Goal: Information Seeking & Learning: Check status

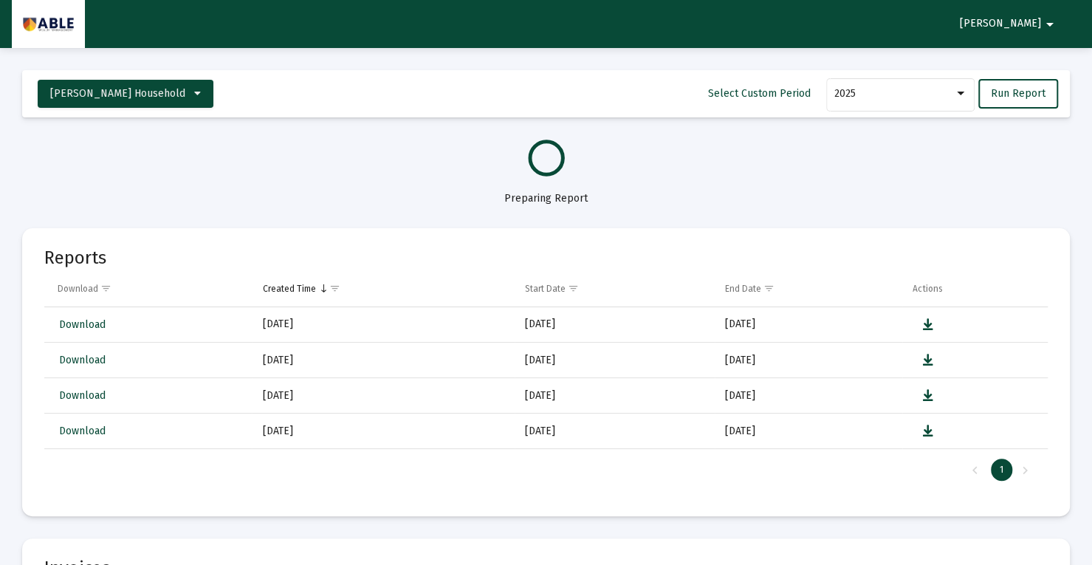
select select "View all"
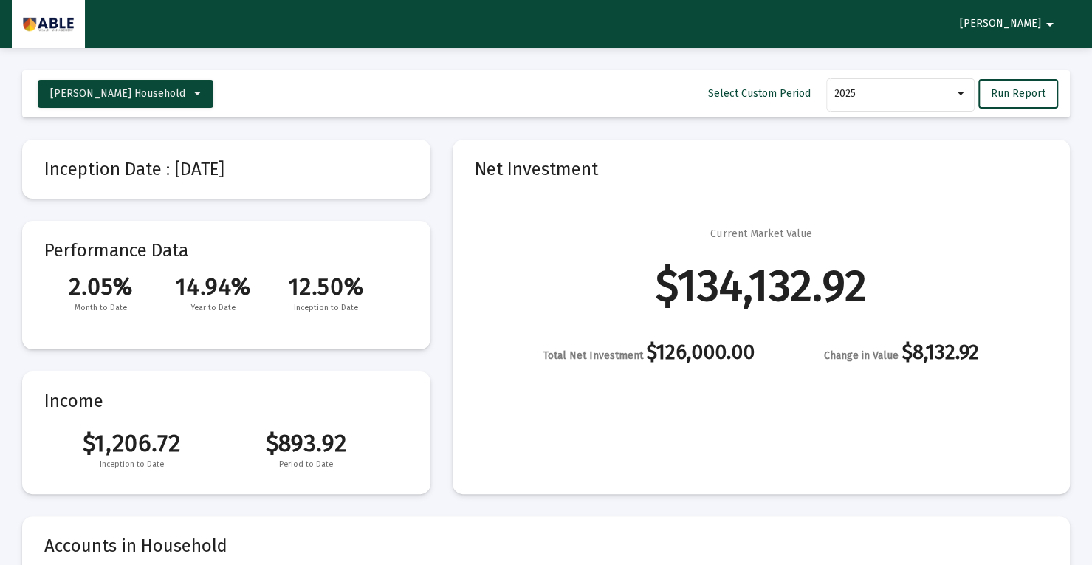
click at [732, 293] on div "$134,132.92" at bounding box center [761, 285] width 211 height 15
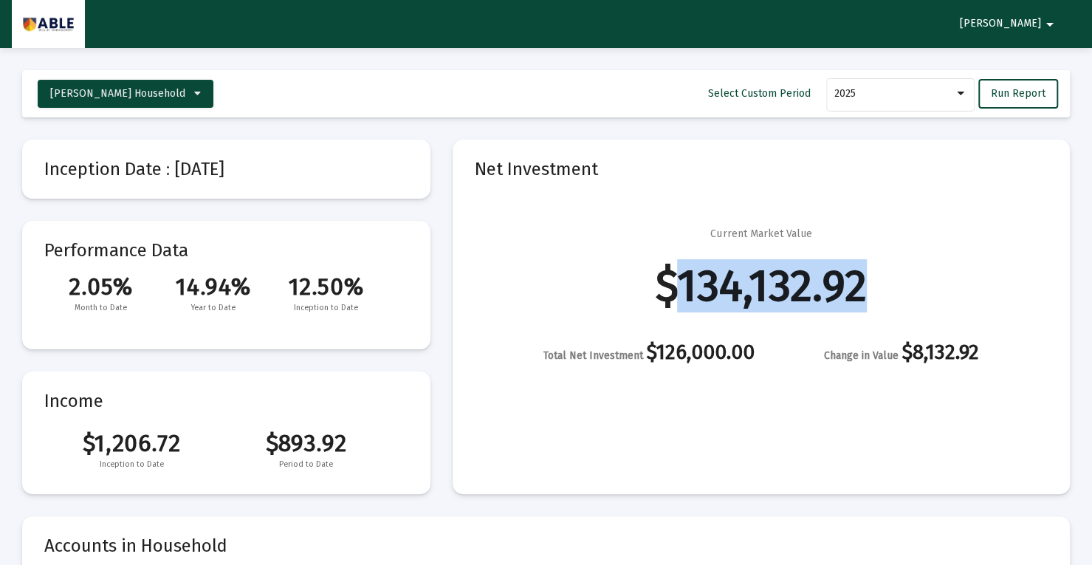
click at [732, 293] on div "$134,132.92" at bounding box center [761, 285] width 211 height 15
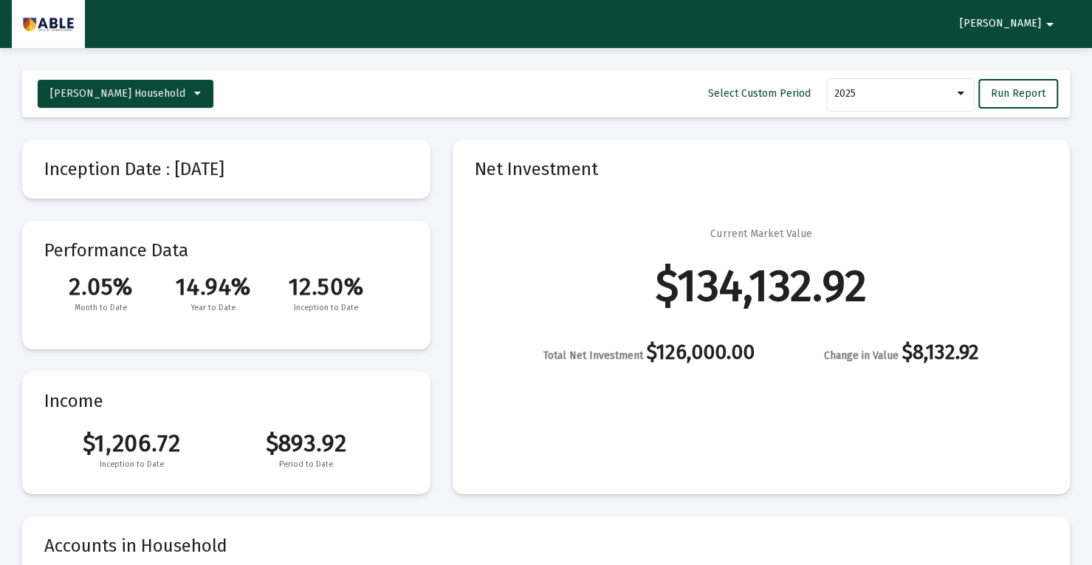
click at [701, 354] on div "Total Net Investment $126,000.00" at bounding box center [648, 354] width 211 height 18
click at [698, 293] on div "$134,132.92" at bounding box center [761, 285] width 211 height 15
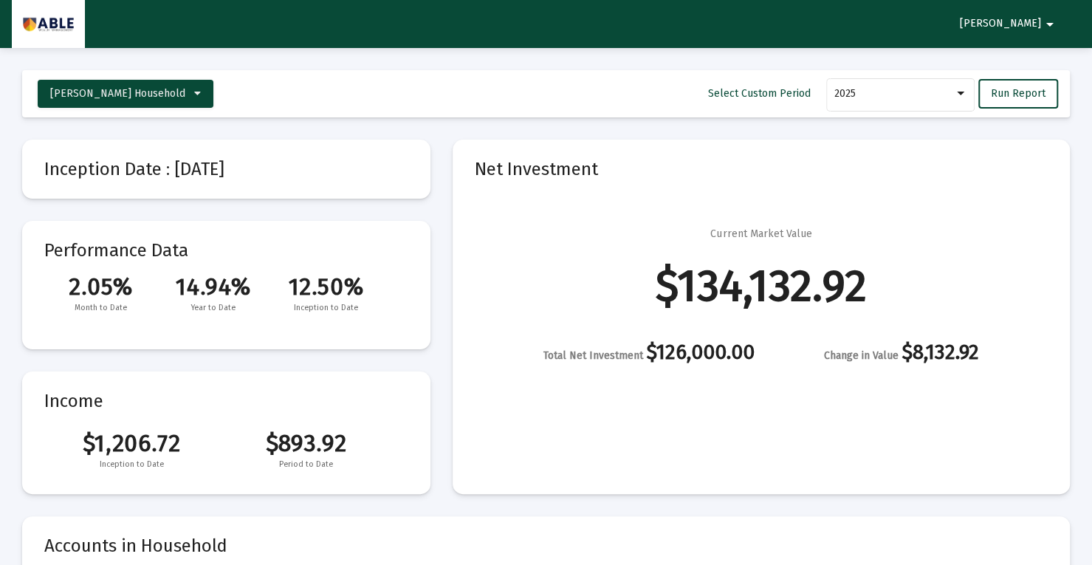
click at [698, 293] on div "$134,132.92" at bounding box center [761, 285] width 211 height 15
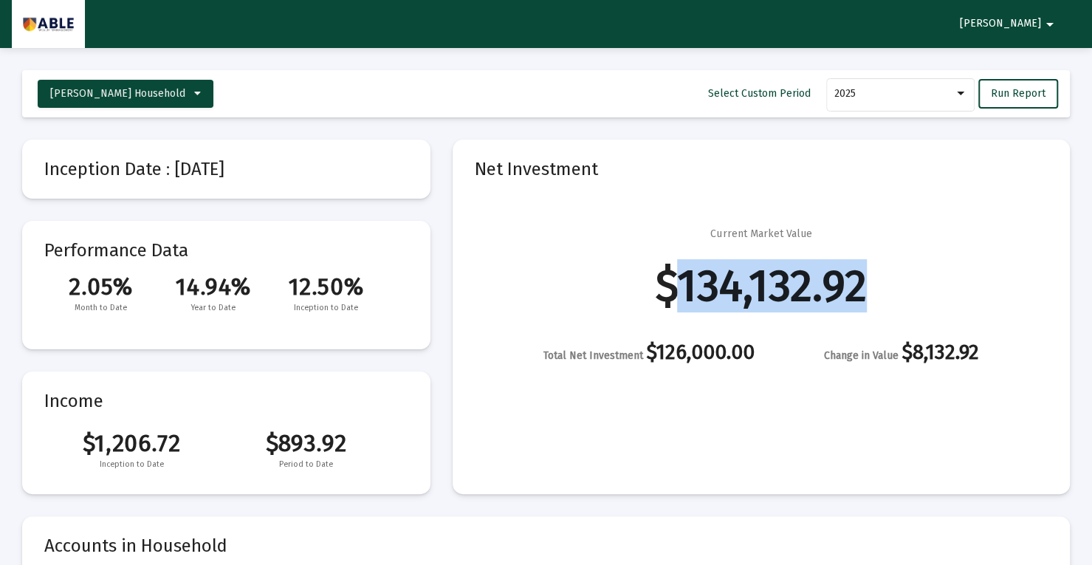
click at [698, 293] on div "$134,132.92" at bounding box center [761, 285] width 211 height 15
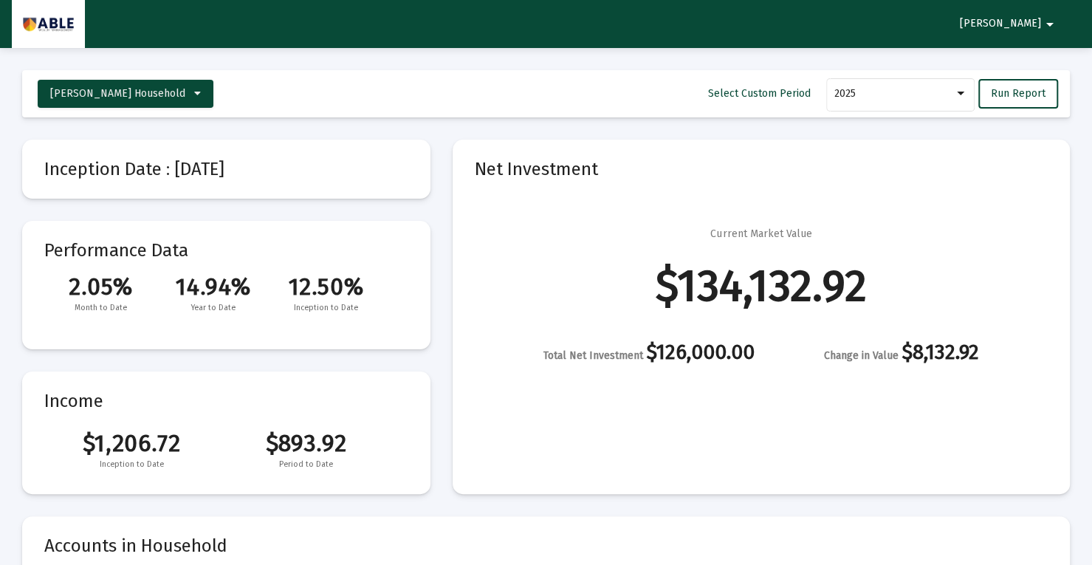
click at [877, 367] on mat-card "Net Investment Current Market Value $134,132.92 Total Net Investment $126,000.0…" at bounding box center [761, 317] width 617 height 354
click at [329, 327] on mat-card "Performance Data 2.05% 14.94% 12.50% Month to Date Year to Date Inception to Da…" at bounding box center [226, 285] width 408 height 128
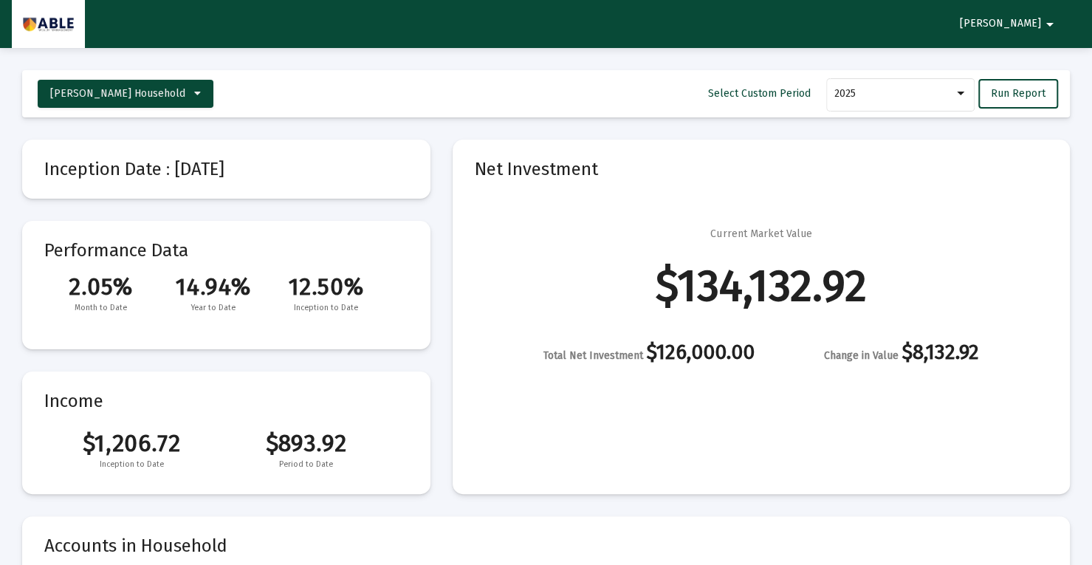
click at [266, 419] on mat-card-content "$1,206.72 $893.92 Inception to Date Period to Date" at bounding box center [226, 443] width 364 height 58
drag, startPoint x: 266, startPoint y: 419, endPoint x: 278, endPoint y: 445, distance: 28.7
click at [278, 445] on mat-card-content "$1,206.72 $893.92 Inception to Date Period to Date" at bounding box center [226, 443] width 364 height 58
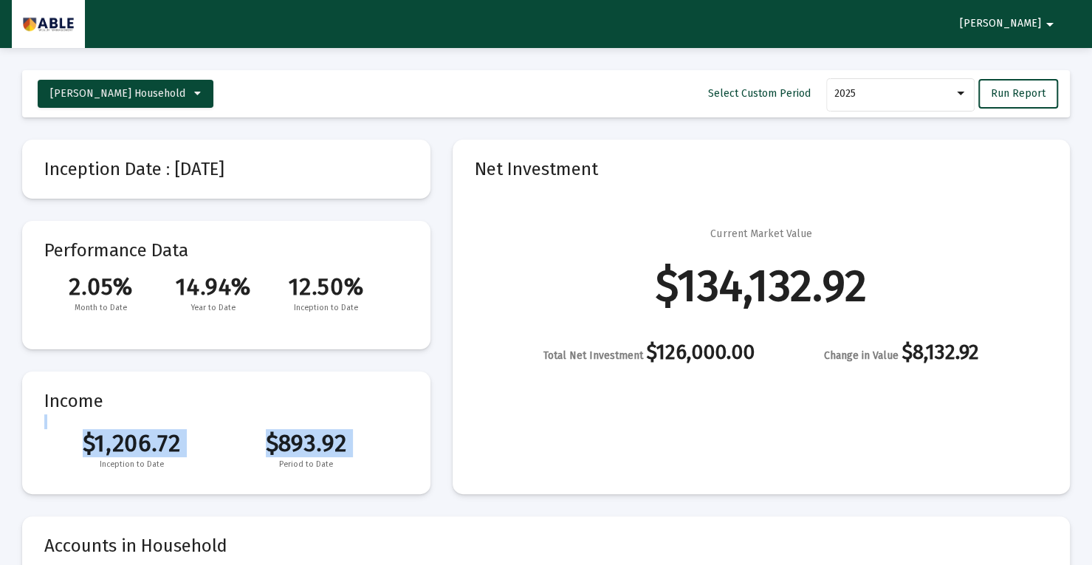
click at [278, 445] on span "$893.92" at bounding box center [306, 443] width 174 height 28
drag, startPoint x: 278, startPoint y: 445, endPoint x: 286, endPoint y: 461, distance: 18.2
click at [286, 461] on div "$1,206.72 $893.92 Inception to Date Period to Date" at bounding box center [226, 450] width 364 height 43
click at [286, 461] on span "Period to Date" at bounding box center [306, 464] width 174 height 15
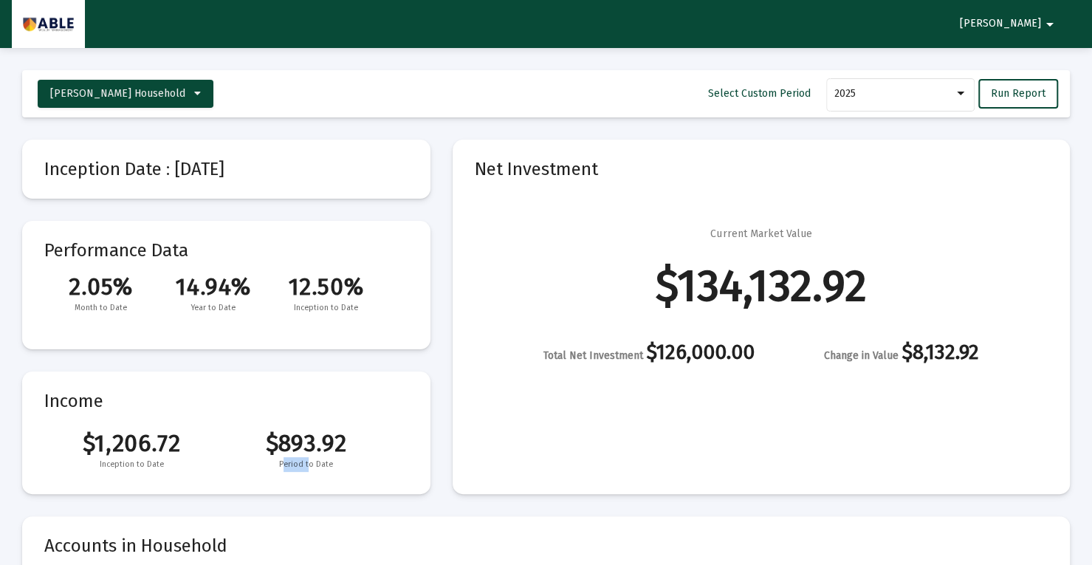
click at [286, 461] on span "Period to Date" at bounding box center [306, 464] width 174 height 15
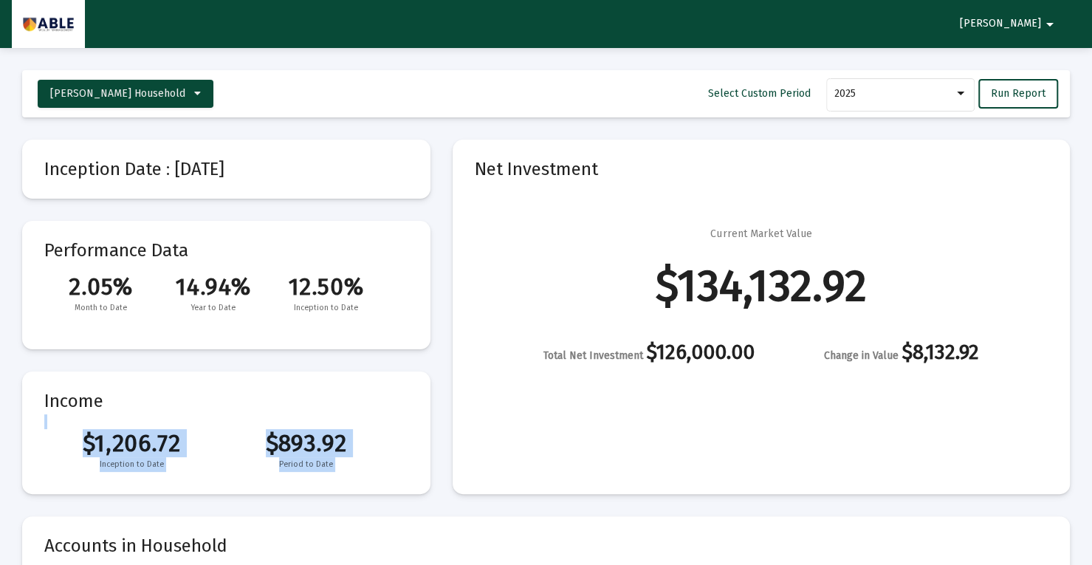
drag, startPoint x: 286, startPoint y: 461, endPoint x: 253, endPoint y: 412, distance: 59.6
click at [253, 412] on mat-card "Income $1,206.72 $893.92 Inception to Date Period to Date" at bounding box center [226, 432] width 408 height 123
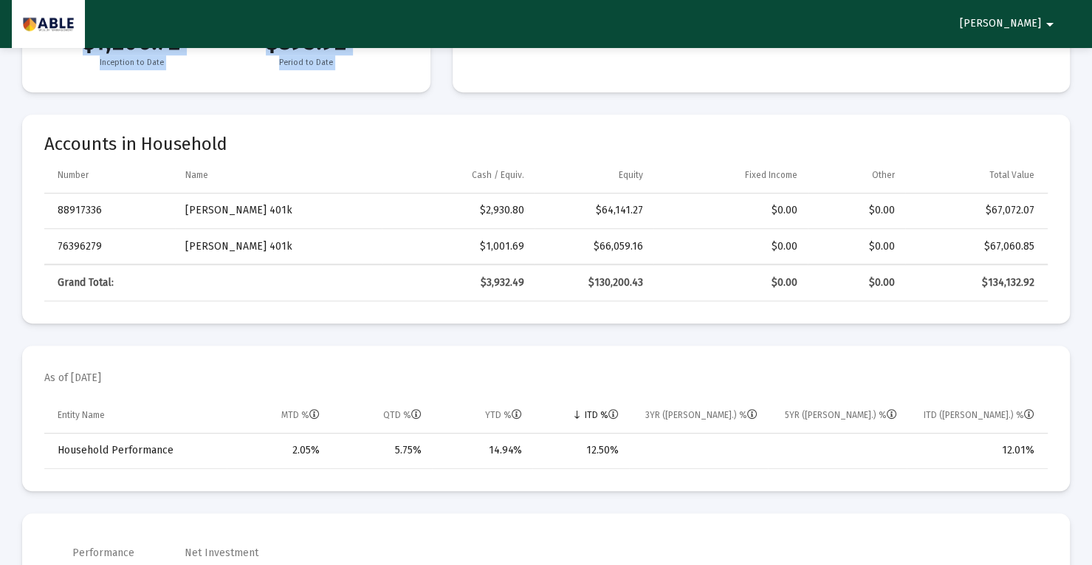
scroll to position [418, 0]
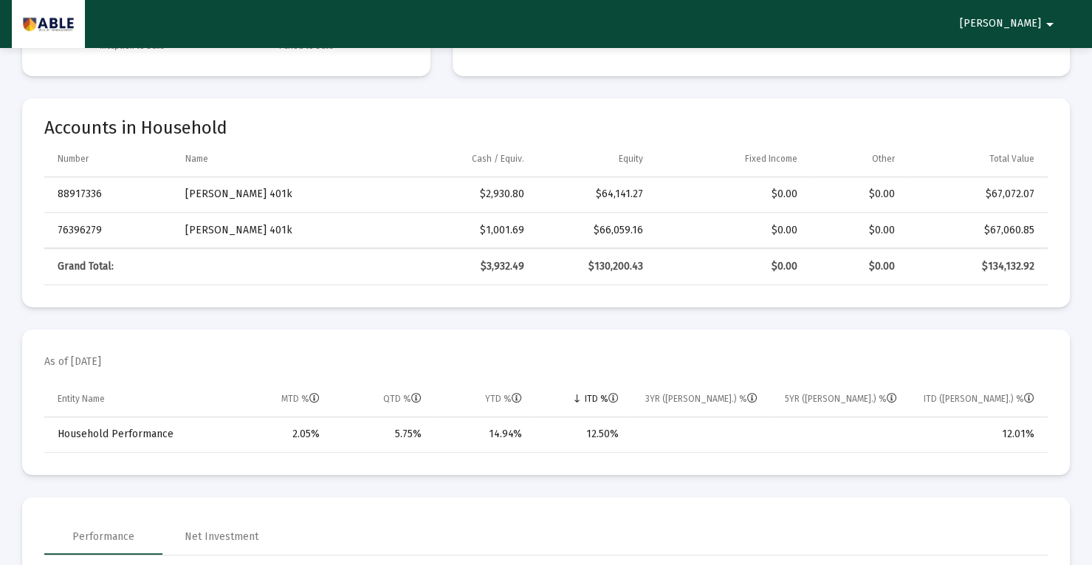
click at [620, 258] on td "$130,200.43" at bounding box center [594, 266] width 119 height 35
drag, startPoint x: 477, startPoint y: 267, endPoint x: 599, endPoint y: 304, distance: 127.5
click at [599, 304] on mat-card "Accounts in Household Number Name Cash / Equiv. Equity Fixed Income Other Total…" at bounding box center [546, 202] width 1048 height 209
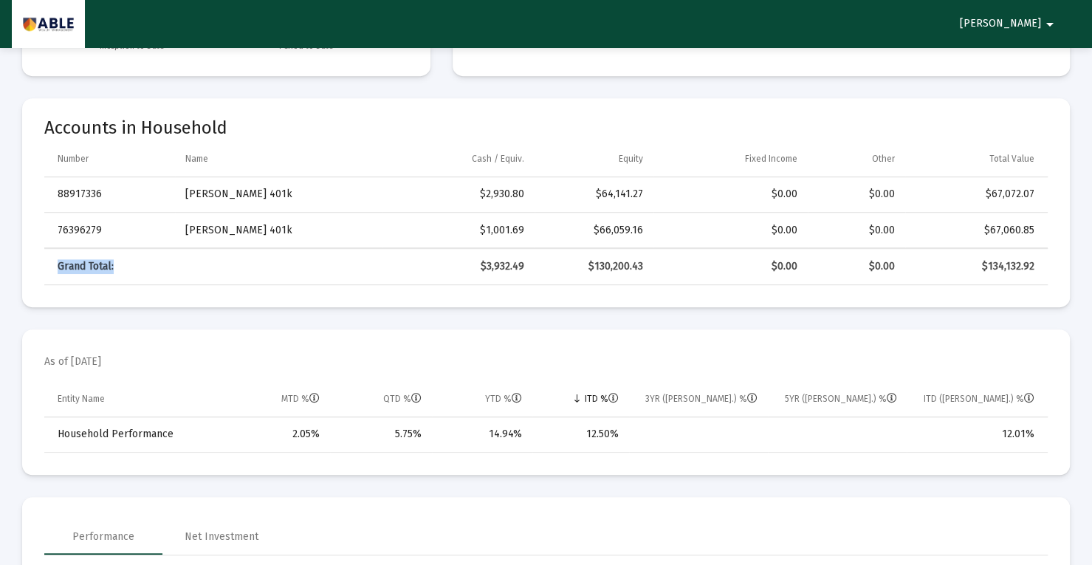
click at [502, 250] on td "$3,932.49" at bounding box center [458, 266] width 153 height 35
drag, startPoint x: 1058, startPoint y: 249, endPoint x: 1047, endPoint y: 252, distance: 11.5
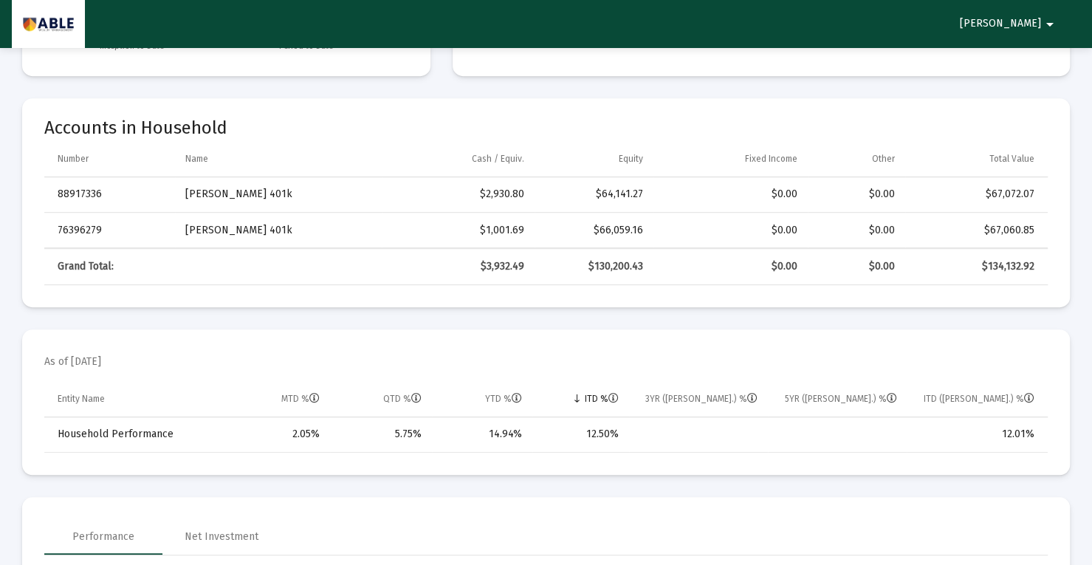
click at [1047, 252] on mat-card "Accounts in Household Number Name Cash / Equiv. Equity Fixed Income Other Total…" at bounding box center [546, 202] width 1048 height 209
click at [1047, 252] on td "$134,132.92" at bounding box center [976, 266] width 142 height 35
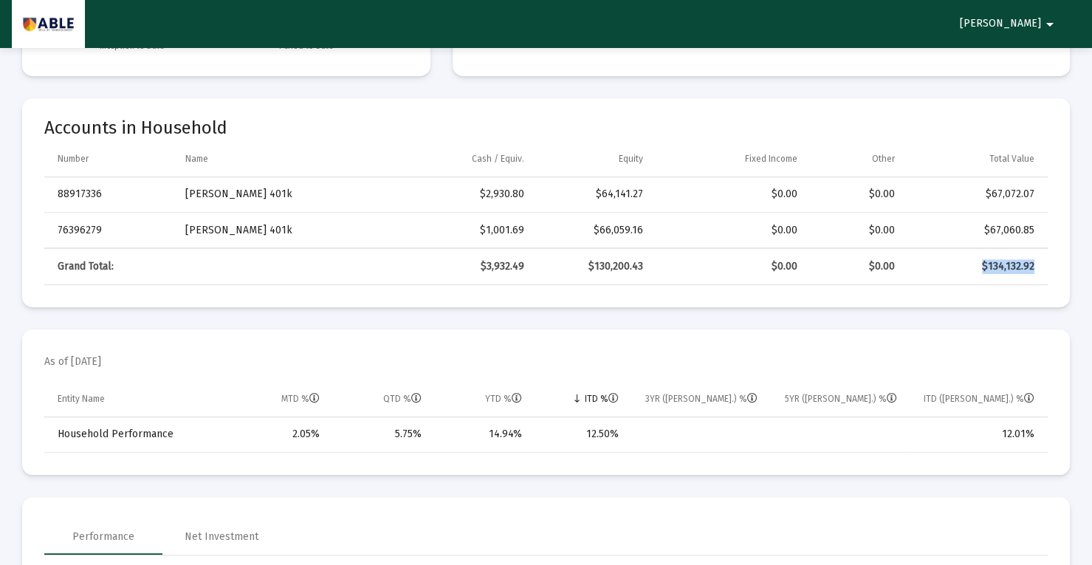
click at [1047, 252] on td "$134,132.92" at bounding box center [976, 266] width 142 height 35
click at [628, 223] on div "$66,059.16" at bounding box center [594, 230] width 98 height 15
click at [628, 182] on td "$64,141.27" at bounding box center [594, 194] width 119 height 35
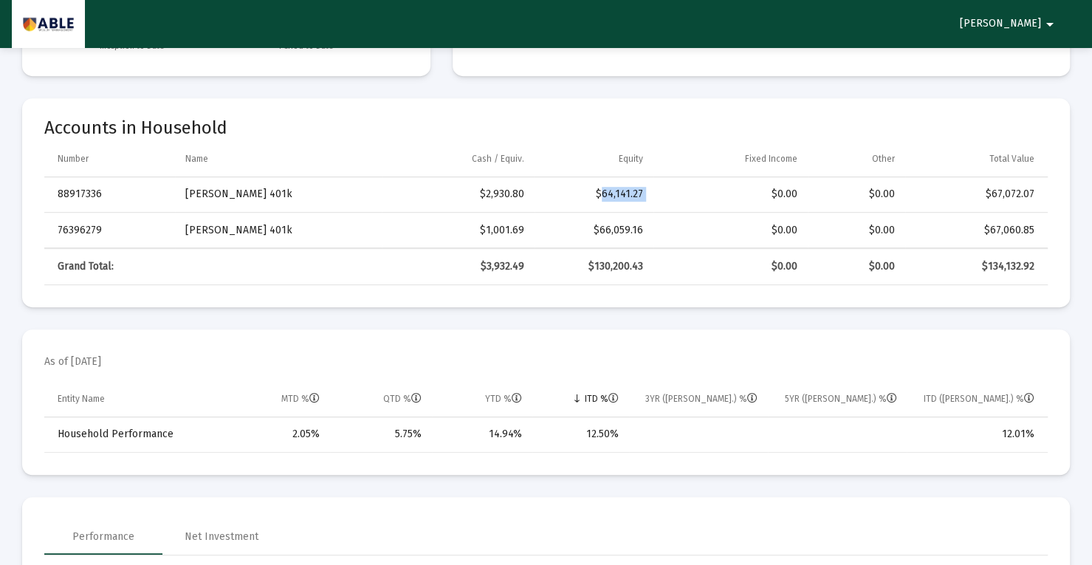
click at [628, 182] on td "$64,141.27" at bounding box center [594, 194] width 119 height 35
click at [1023, 197] on div "$67,072.07" at bounding box center [974, 194] width 119 height 15
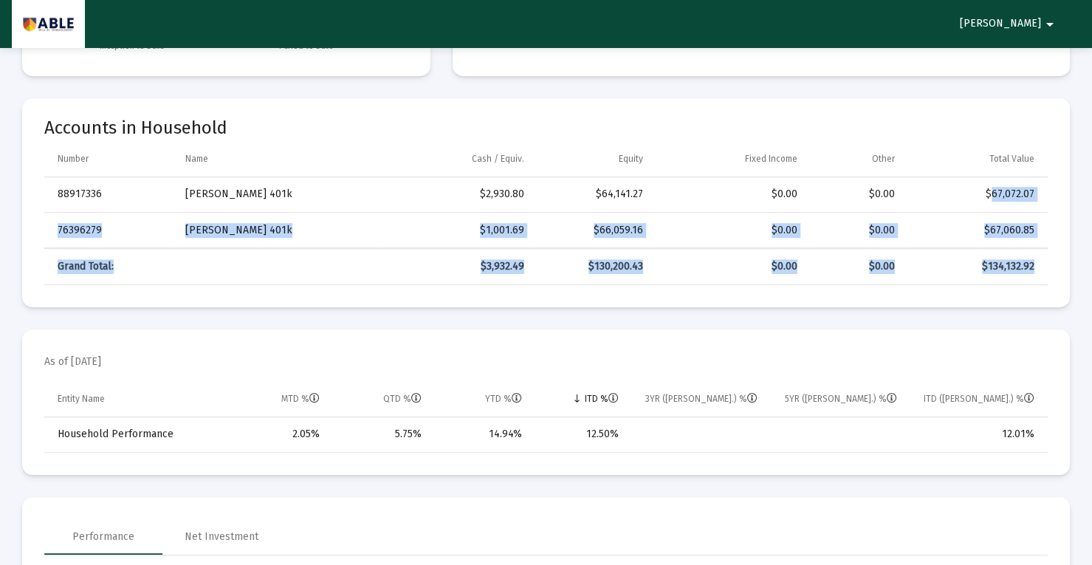
drag, startPoint x: 1023, startPoint y: 197, endPoint x: 983, endPoint y: 265, distance: 79.1
click at [983, 265] on div "Number Name Cash / Equiv. Equity Fixed Income Other Total Value 88917336 [PERSO…" at bounding box center [545, 213] width 1003 height 144
click at [983, 265] on div "$134,132.92" at bounding box center [974, 266] width 119 height 15
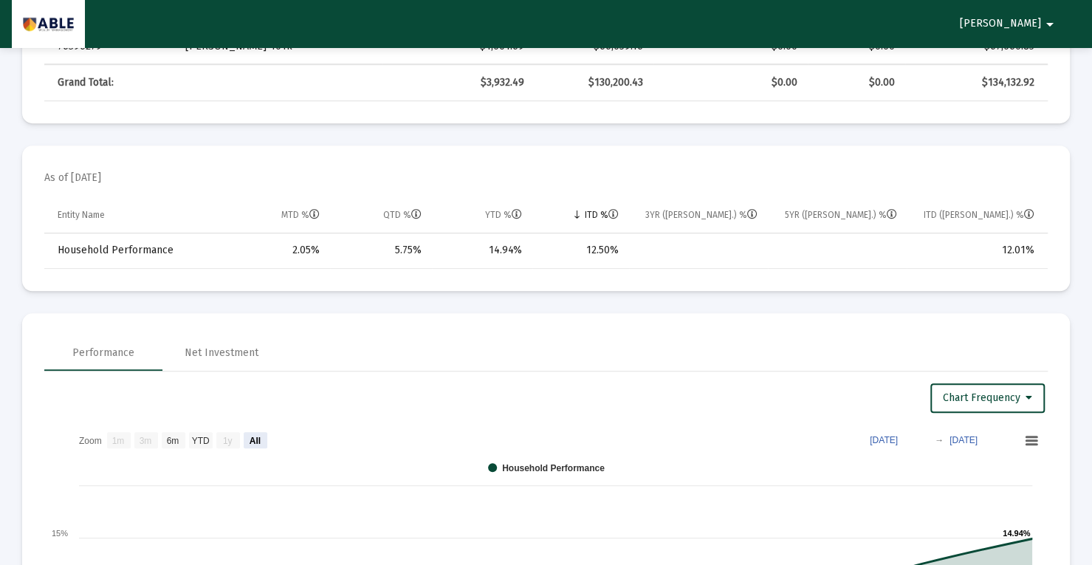
scroll to position [551, 0]
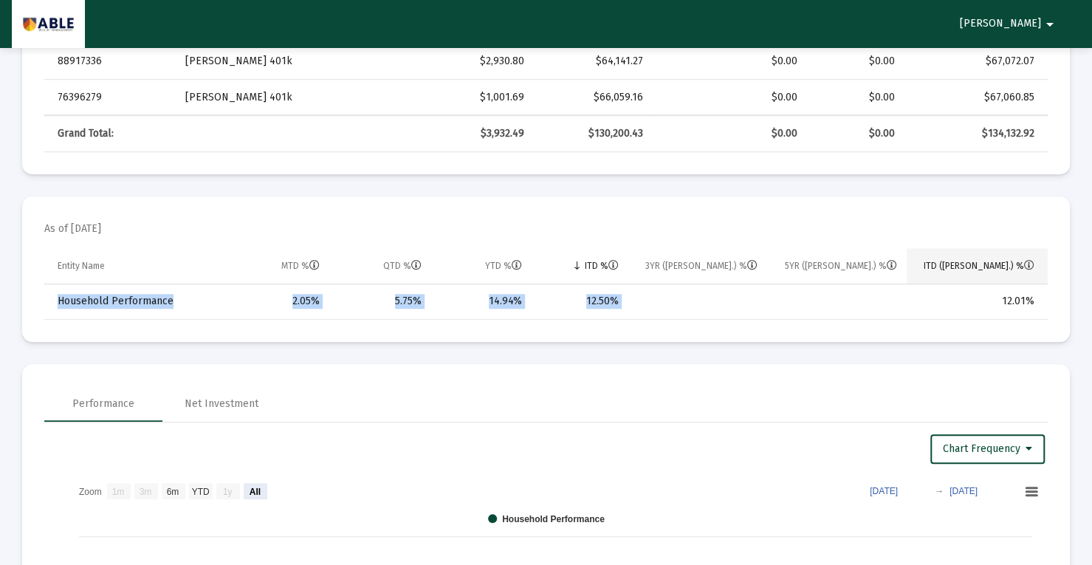
drag, startPoint x: 1000, startPoint y: 287, endPoint x: 994, endPoint y: 263, distance: 25.3
click at [994, 263] on div "Entity Name MTD % QTD % YTD % ITD % 3YR ([PERSON_NAME].) % 5YR ([PERSON_NAME].)…" at bounding box center [545, 284] width 1003 height 72
click at [842, 317] on td "Data grid" at bounding box center [837, 301] width 139 height 35
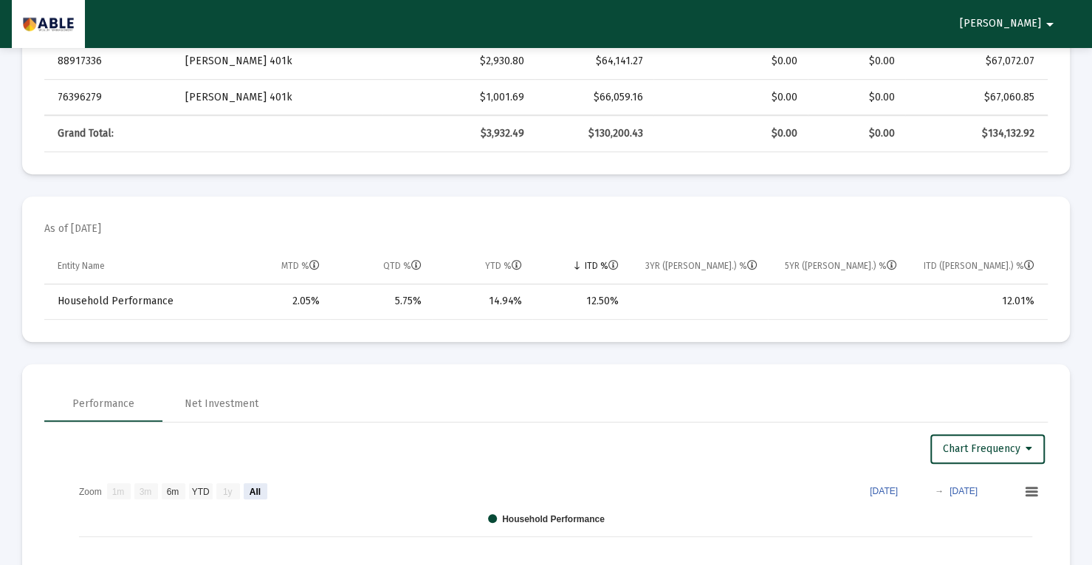
click at [391, 295] on div "5.75%" at bounding box center [380, 301] width 81 height 15
drag, startPoint x: 391, startPoint y: 295, endPoint x: 464, endPoint y: 299, distance: 73.2
click at [464, 299] on tr "Household Performance 2.05% 5.75% 14.94% 12.50% 12.01%" at bounding box center [545, 301] width 1003 height 35
click at [529, 302] on td "14.94%" at bounding box center [482, 301] width 100 height 35
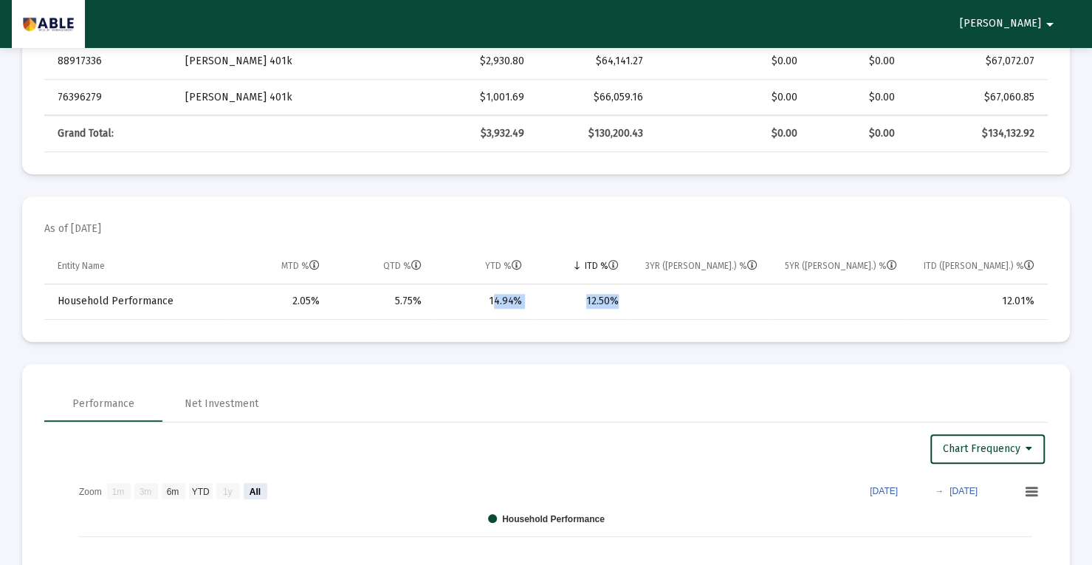
drag, startPoint x: 529, startPoint y: 302, endPoint x: 629, endPoint y: 315, distance: 101.3
click at [629, 315] on tr "Household Performance 2.05% 5.75% 14.94% 12.50% 12.01%" at bounding box center [545, 301] width 1003 height 35
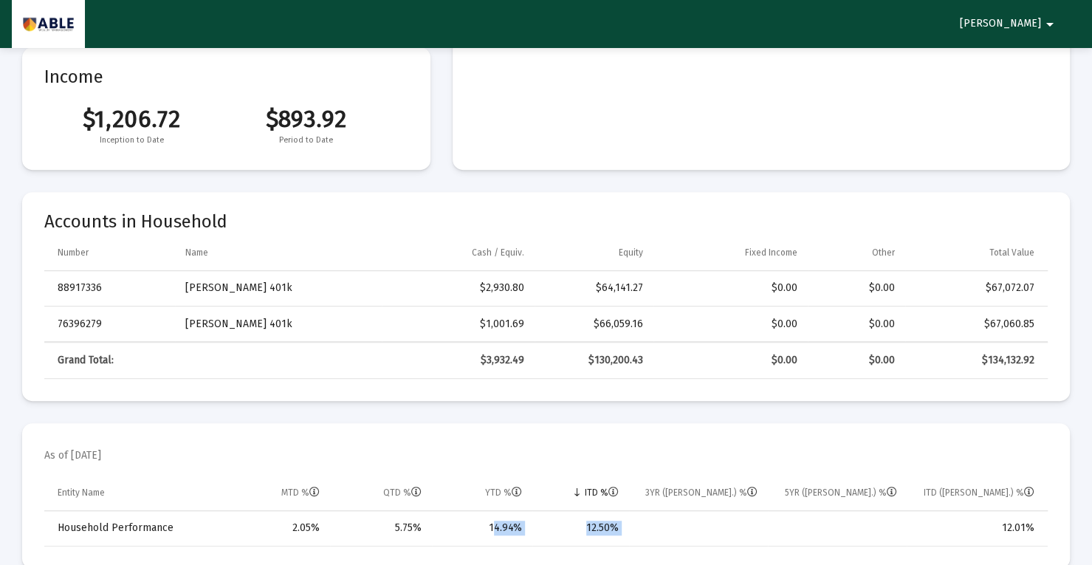
scroll to position [0, 0]
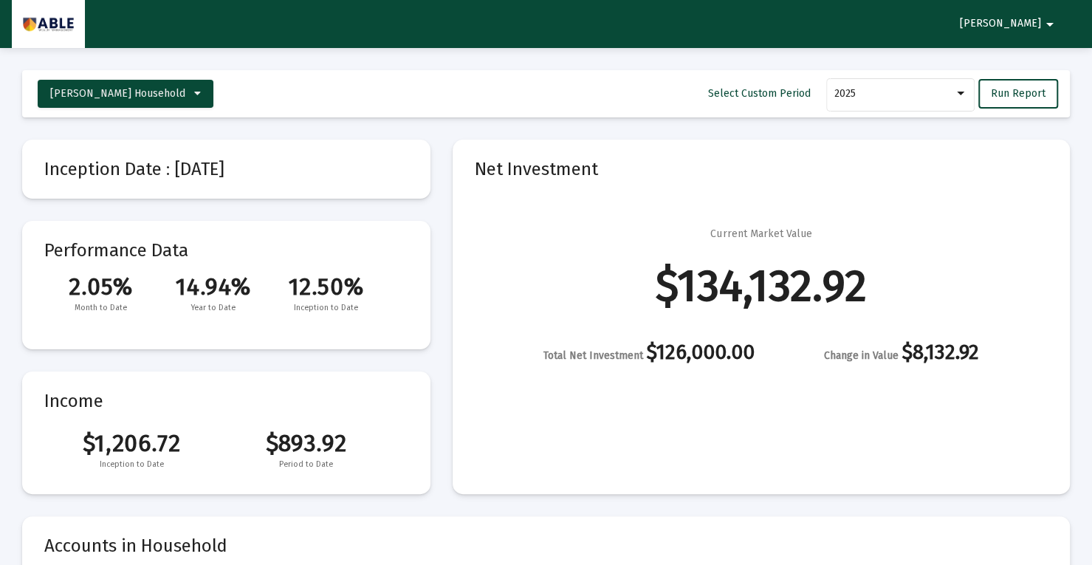
click at [746, 345] on div "Total Net Investment $126,000.00" at bounding box center [648, 354] width 211 height 18
click at [973, 352] on div "Change in Value $8,132.92" at bounding box center [901, 354] width 155 height 18
click at [848, 252] on div "Current Market Value $134,132.92 Total Net Investment $126,000.00 Change in Val…" at bounding box center [761, 295] width 573 height 137
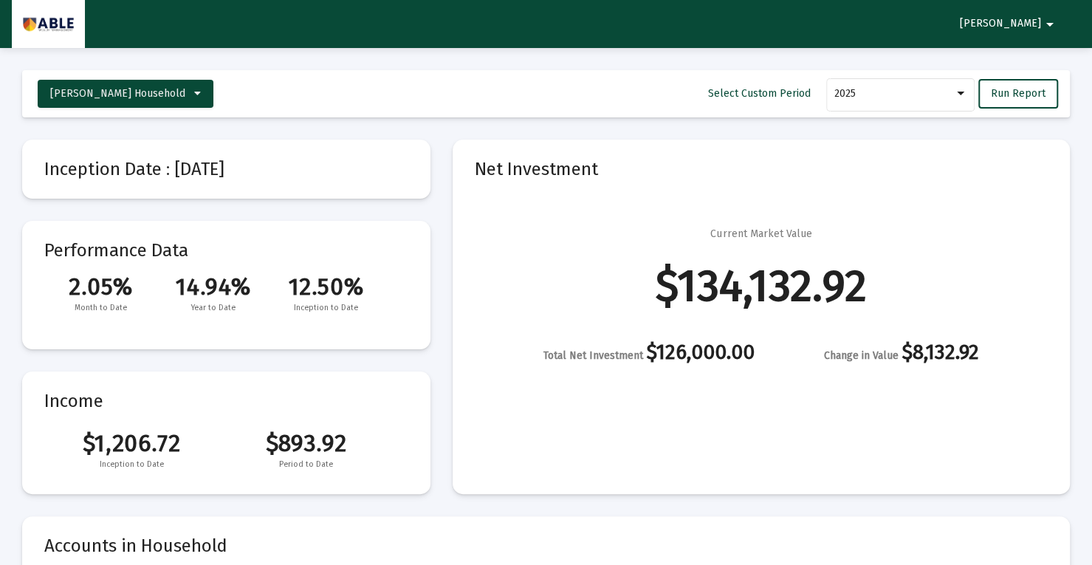
click at [833, 278] on div "$134,132.92" at bounding box center [761, 285] width 211 height 15
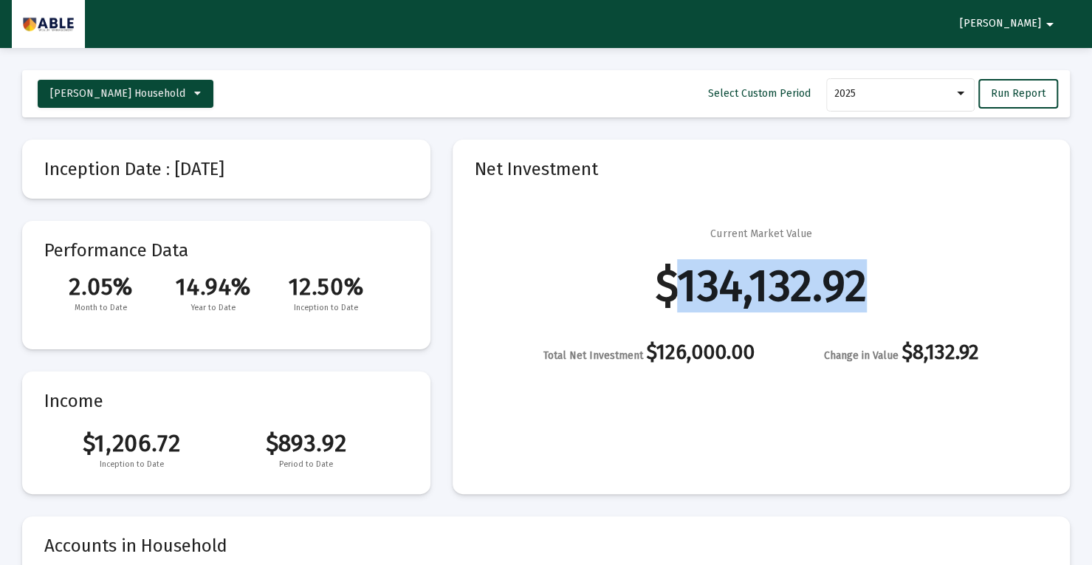
click at [833, 278] on div "$134,132.92" at bounding box center [761, 285] width 211 height 15
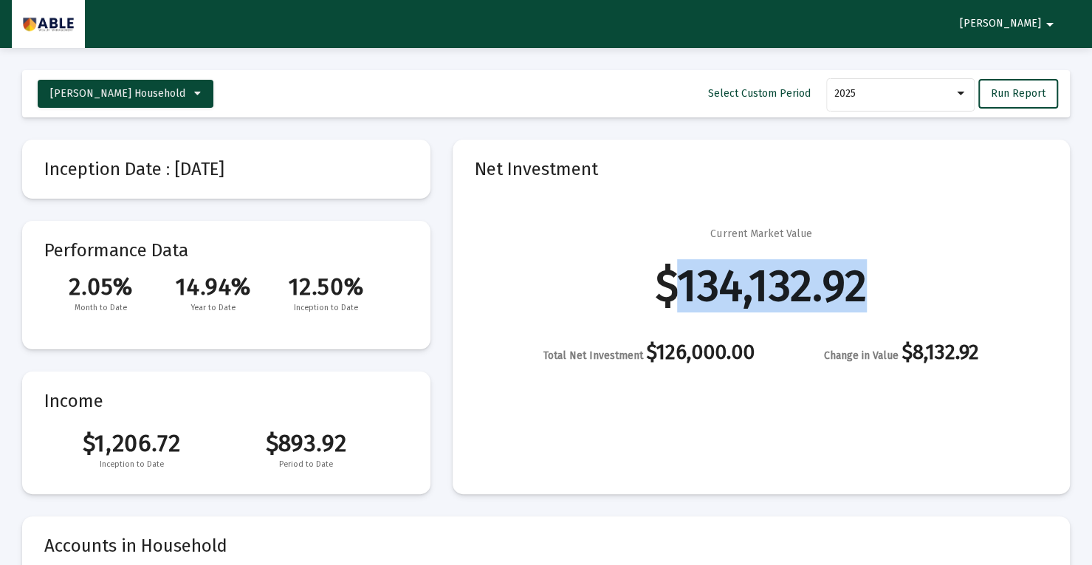
click at [833, 278] on div "$134,132.92" at bounding box center [761, 285] width 211 height 15
click at [776, 293] on div "$134,132.92" at bounding box center [761, 285] width 211 height 15
click at [747, 278] on div "$134,132.92" at bounding box center [761, 285] width 211 height 15
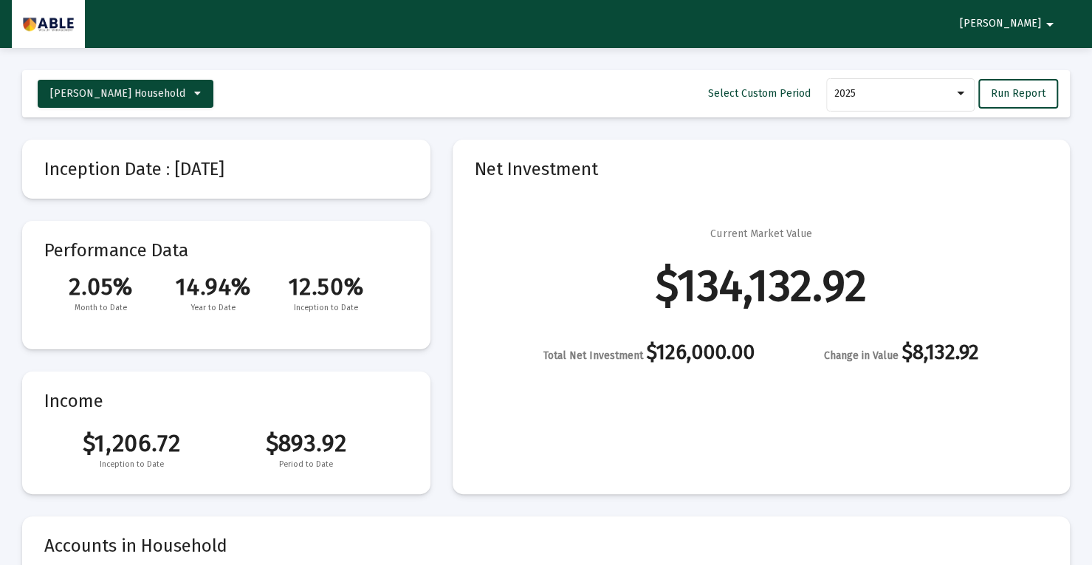
click at [747, 278] on div "$134,132.92" at bounding box center [761, 285] width 211 height 15
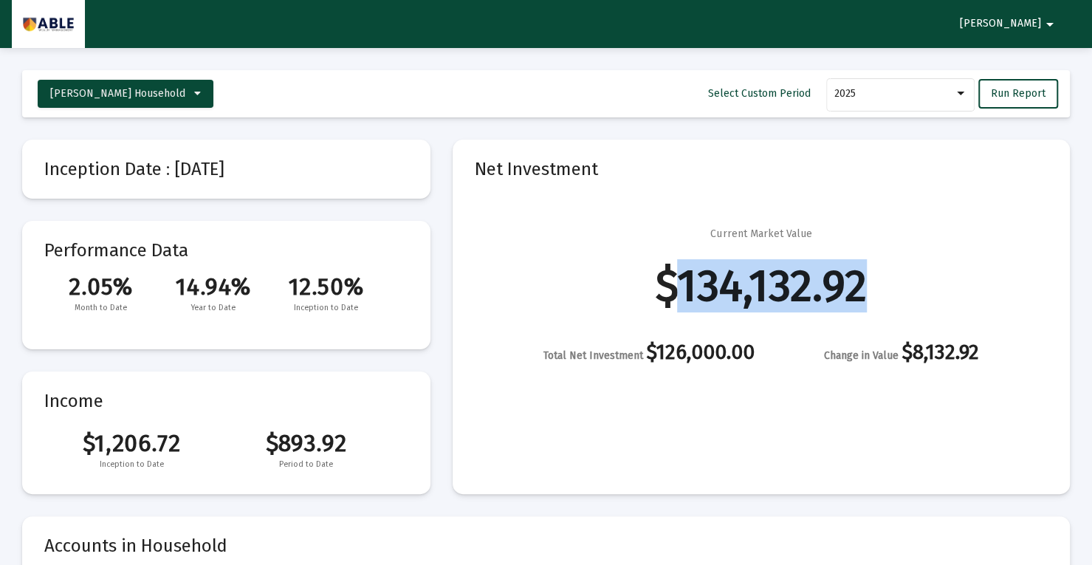
click at [747, 278] on div "$134,132.92" at bounding box center [761, 285] width 211 height 15
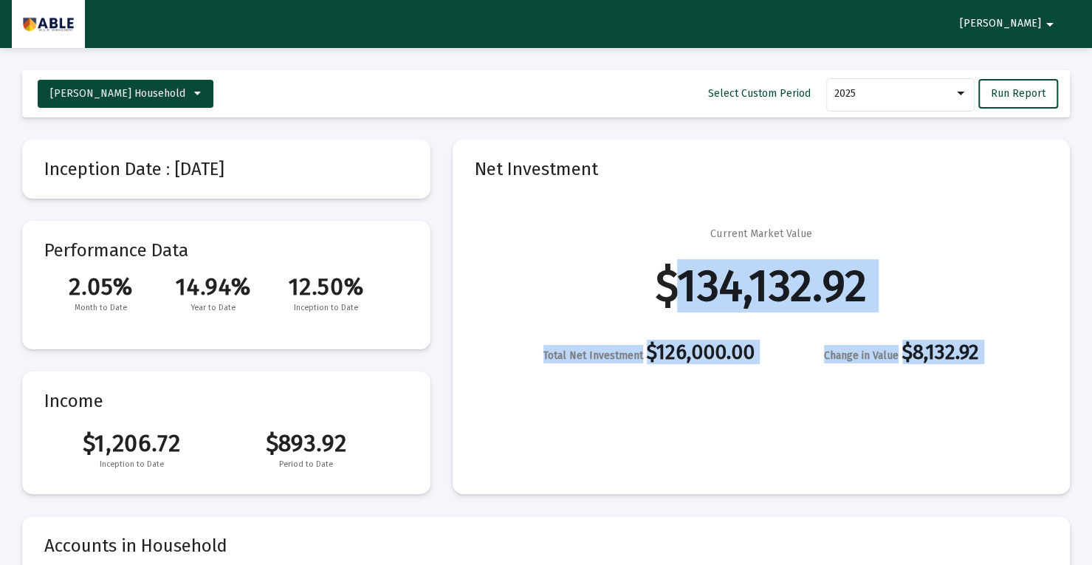
drag, startPoint x: 747, startPoint y: 262, endPoint x: 890, endPoint y: 335, distance: 160.1
click at [890, 335] on div "Current Market Value $134,132.92 Total Net Investment $126,000.00 Change in Val…" at bounding box center [761, 295] width 573 height 137
click at [943, 358] on div "Change in Value $8,132.92" at bounding box center [901, 354] width 155 height 18
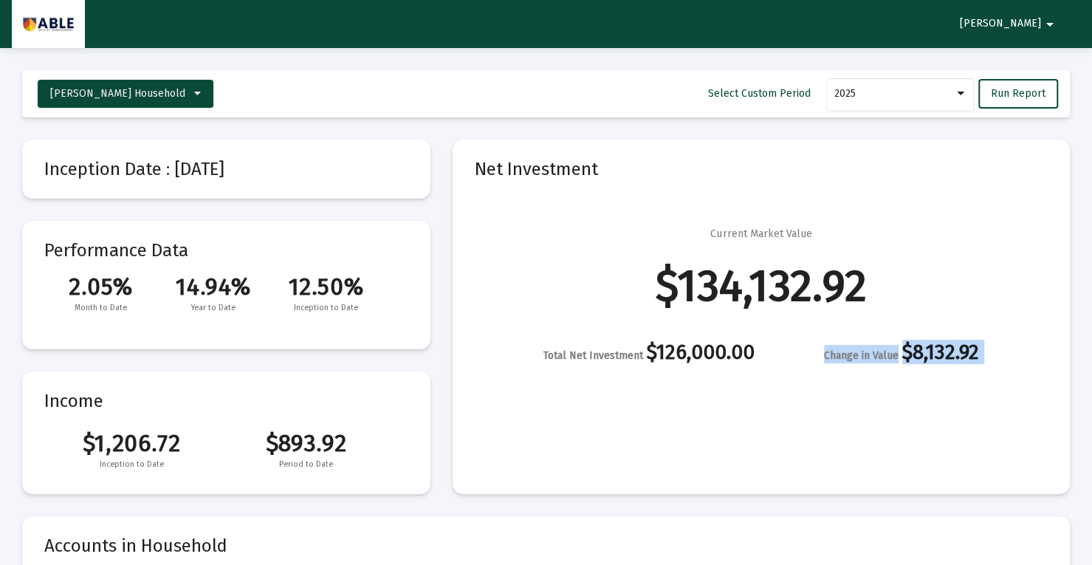
click at [943, 358] on div "Change in Value $8,132.92" at bounding box center [901, 354] width 155 height 18
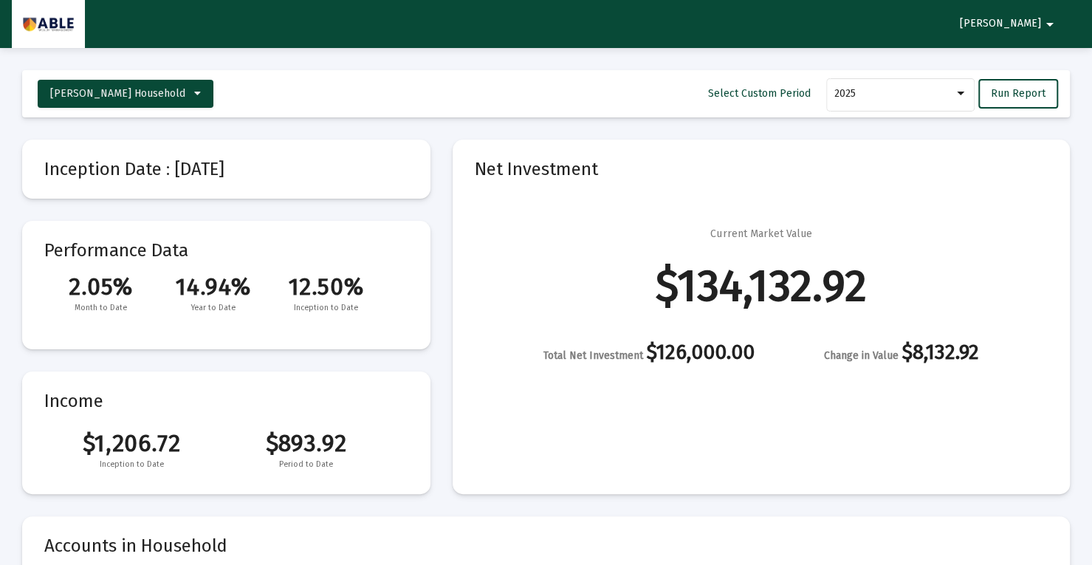
click at [801, 293] on div "$134,132.92" at bounding box center [761, 285] width 211 height 15
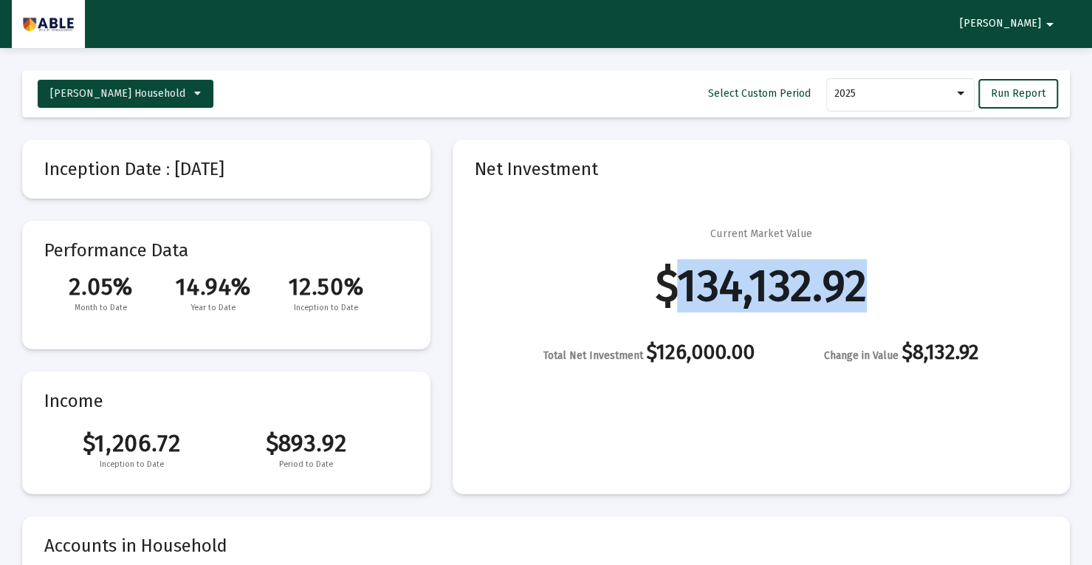
click at [801, 293] on div "$134,132.92" at bounding box center [761, 285] width 211 height 15
